Goal: Task Accomplishment & Management: Manage account settings

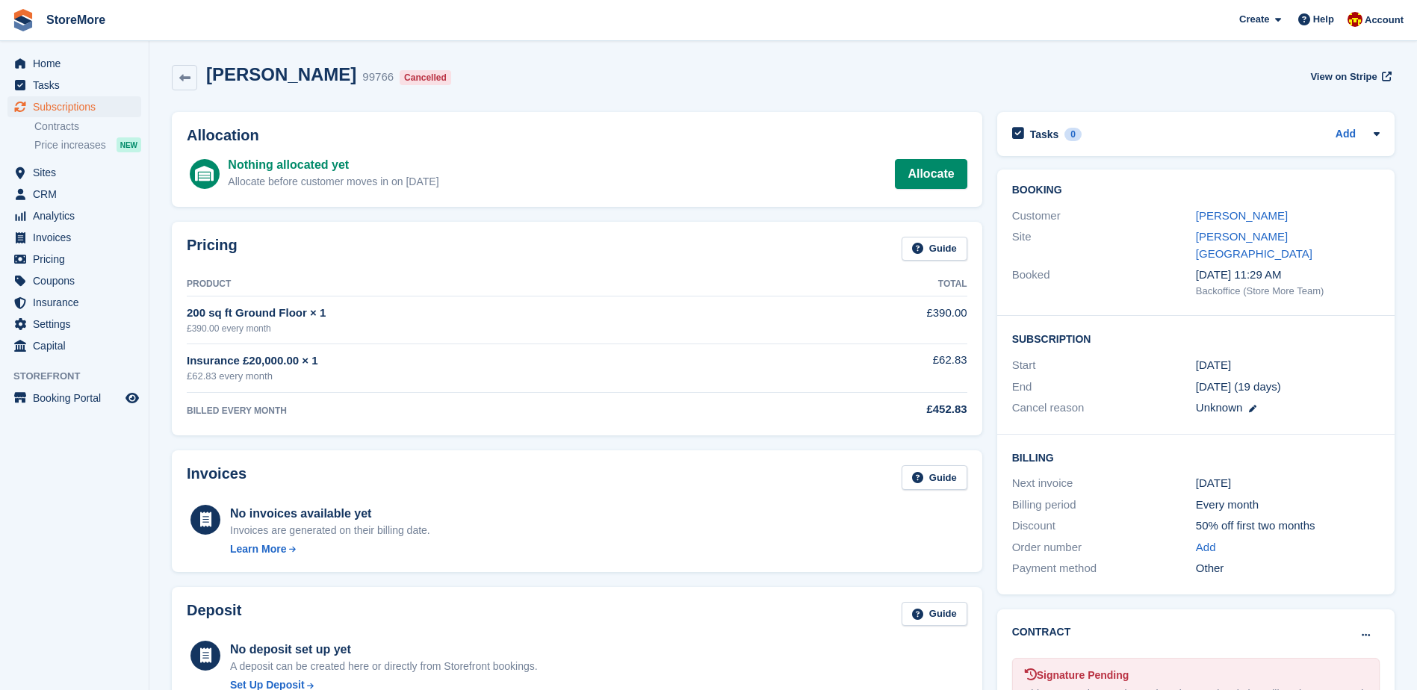
click at [118, 71] on span "Home" at bounding box center [78, 63] width 90 height 21
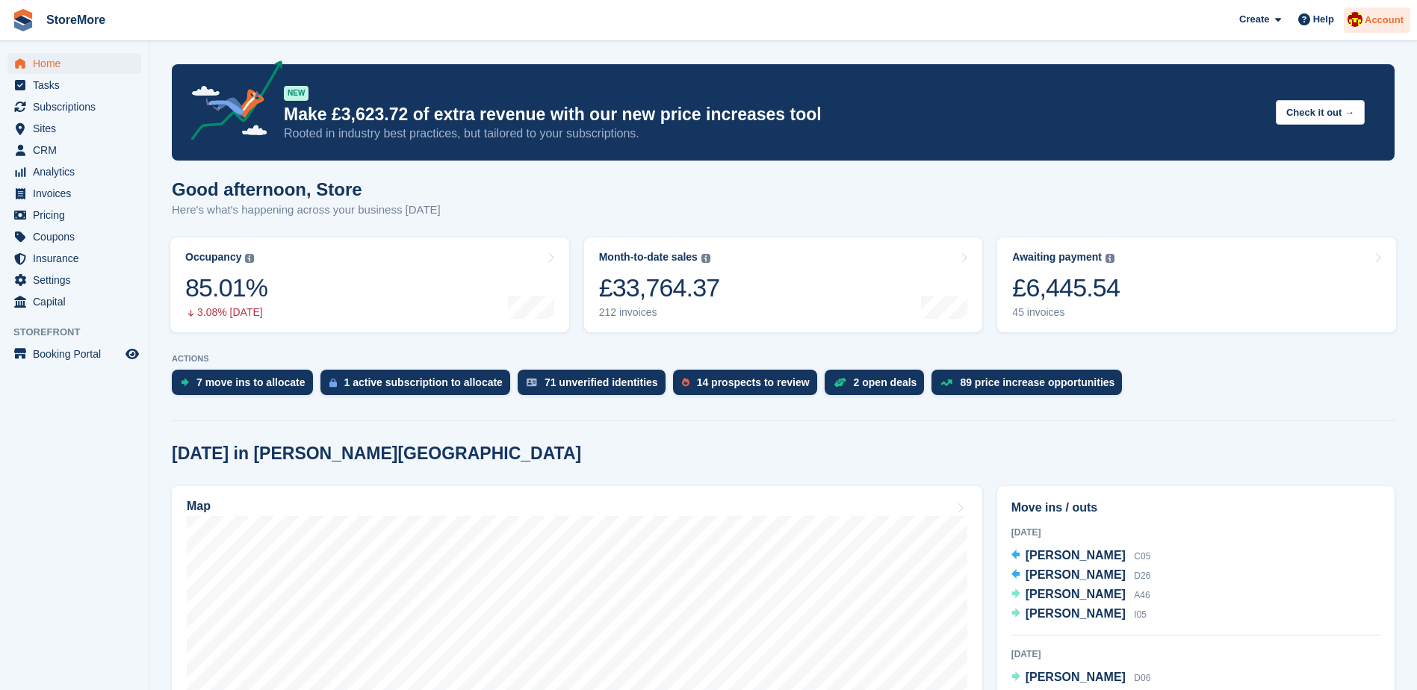
click at [1389, 23] on span "Account" at bounding box center [1384, 20] width 39 height 15
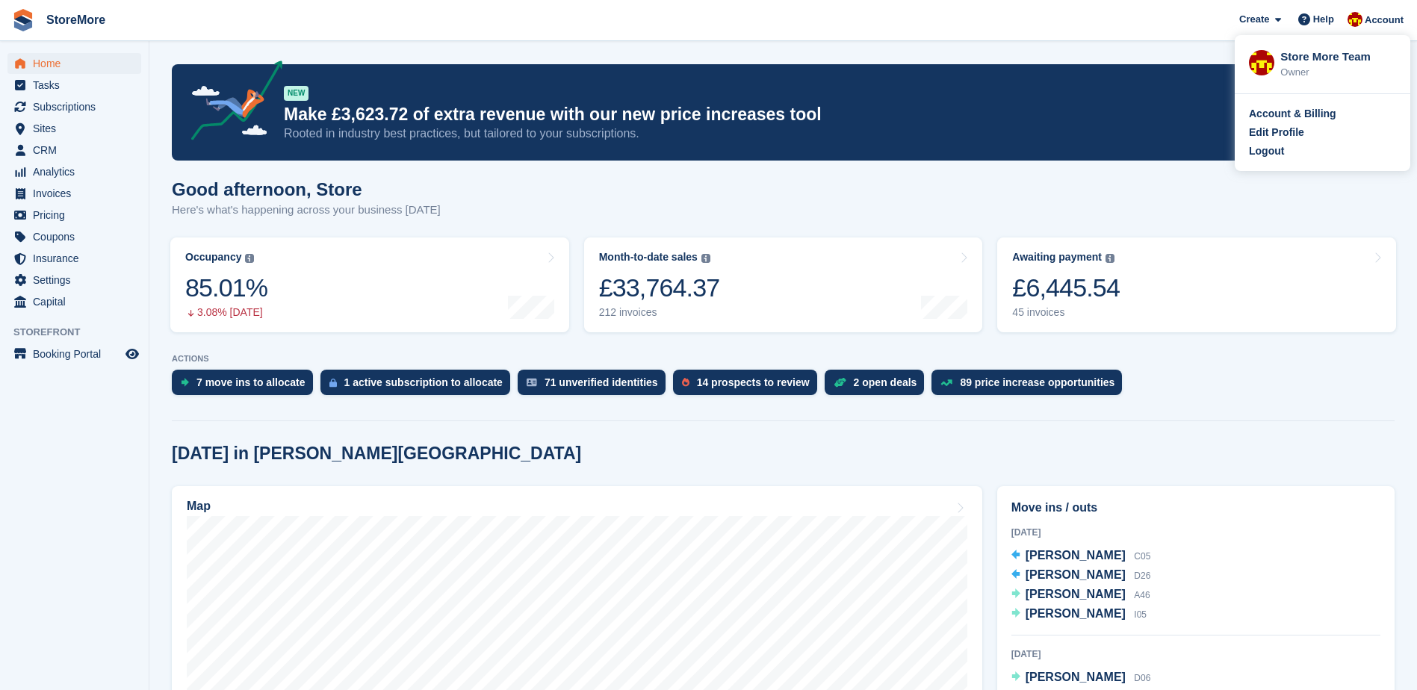
click at [1260, 161] on div "Account & Billing Edit Profile Logout" at bounding box center [1323, 132] width 176 height 77
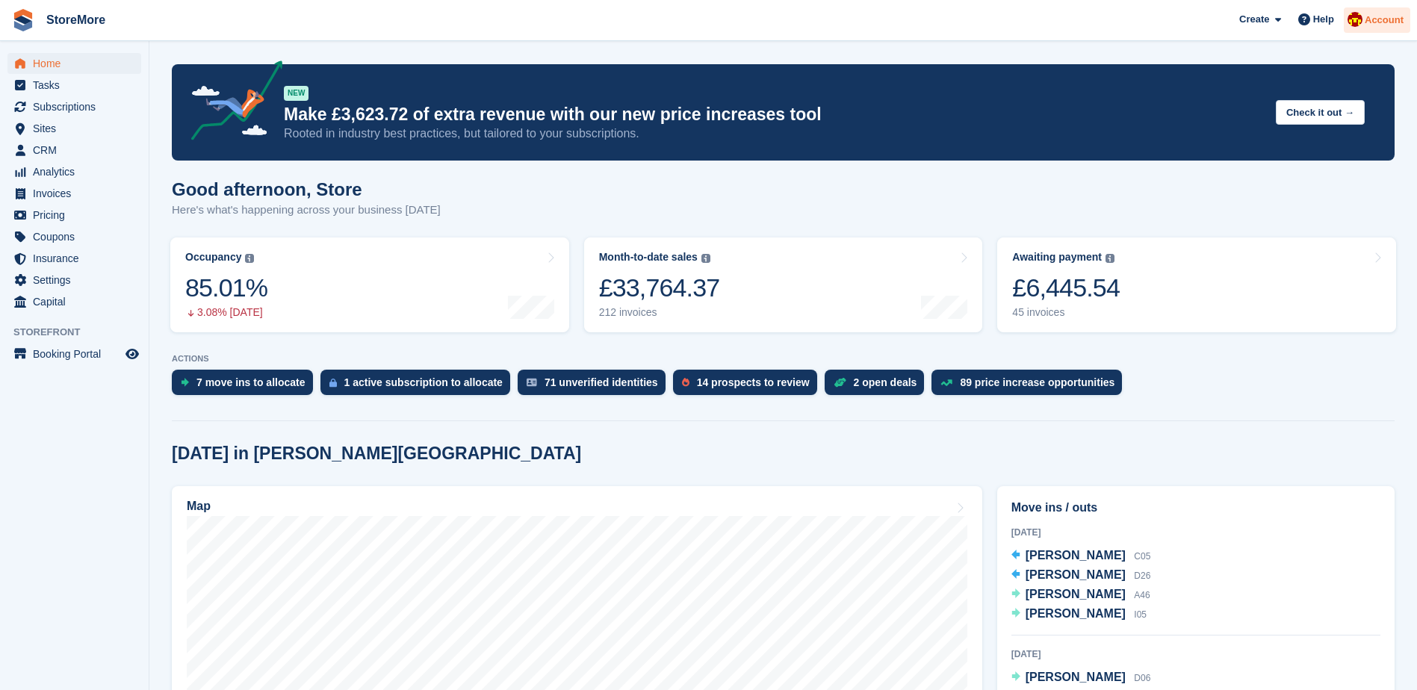
click at [1403, 16] on span "Account" at bounding box center [1384, 20] width 39 height 15
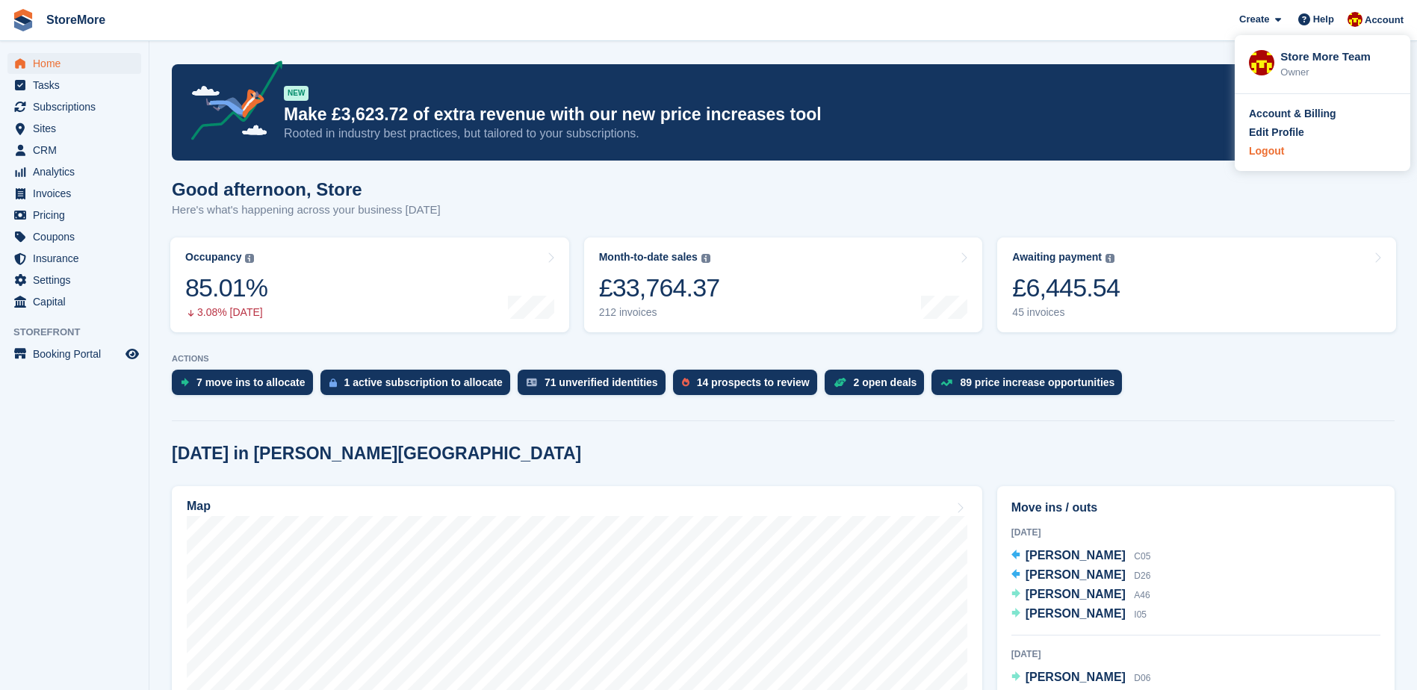
click at [1265, 155] on div "Logout" at bounding box center [1266, 151] width 35 height 16
